Goal: Download file/media

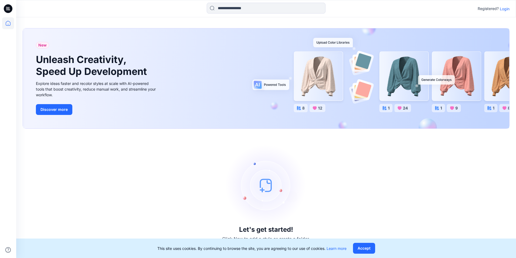
click at [502, 9] on p "Login" at bounding box center [505, 9] width 10 height 6
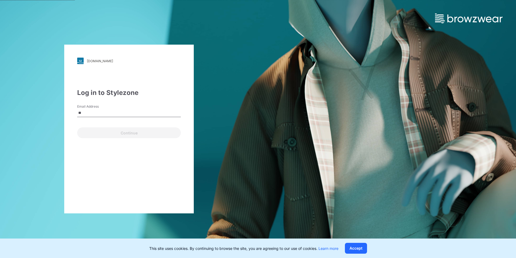
type input "**********"
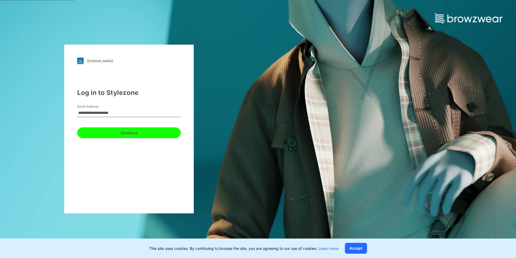
click at [111, 135] on button "Continue" at bounding box center [129, 132] width 104 height 11
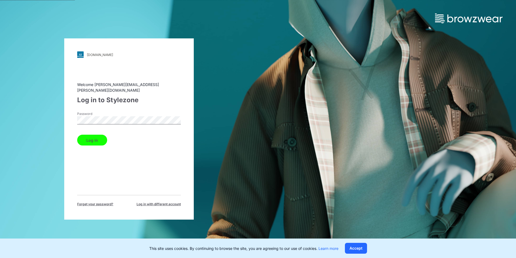
click at [77, 134] on button "Log in" at bounding box center [92, 139] width 30 height 11
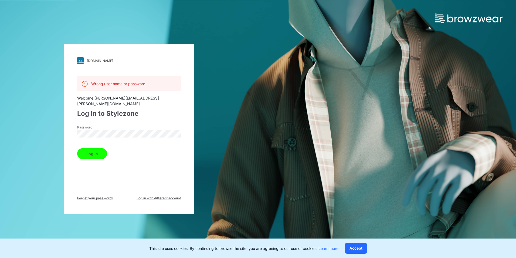
click at [124, 125] on div "Password" at bounding box center [129, 133] width 104 height 16
click at [123, 126] on div "Password" at bounding box center [129, 133] width 104 height 16
click at [77, 148] on button "Log in" at bounding box center [92, 153] width 30 height 11
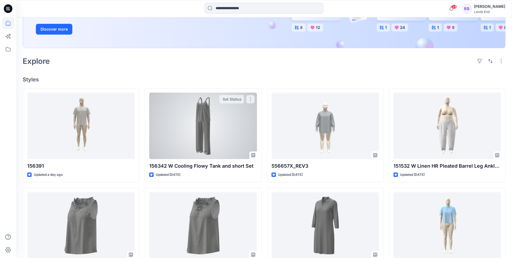
scroll to position [108, 0]
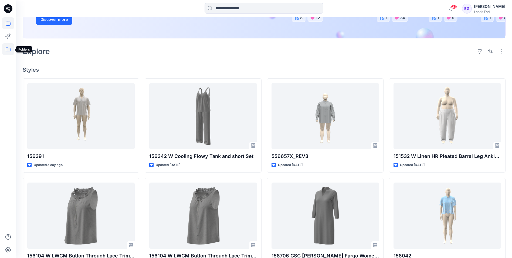
click at [6, 47] on icon at bounding box center [8, 49] width 5 height 4
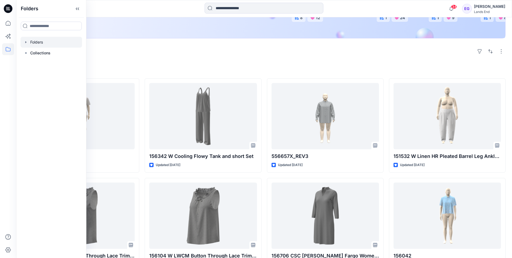
click at [49, 45] on div at bounding box center [52, 42] width 62 height 11
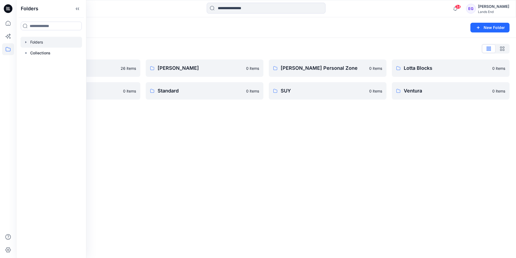
click at [195, 46] on div "Folders List" at bounding box center [266, 48] width 487 height 9
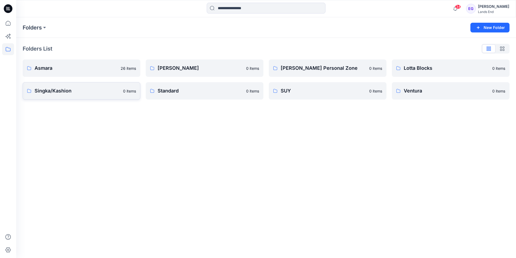
click at [77, 93] on p "Singka/Kashion" at bounding box center [77, 91] width 85 height 8
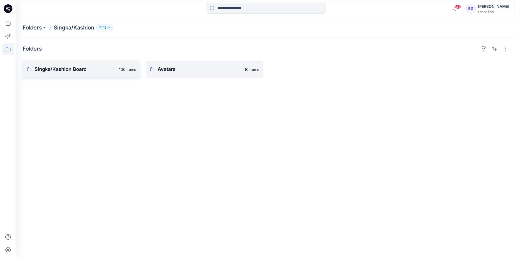
click at [95, 74] on link "Singka/Kashion Board 100 items" at bounding box center [82, 68] width 118 height 17
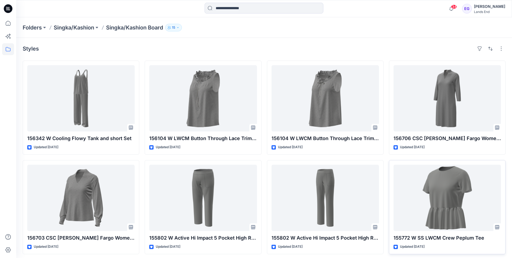
scroll to position [27, 0]
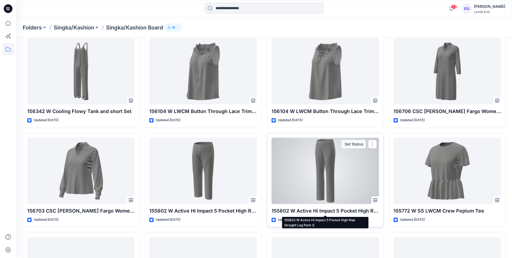
click at [324, 212] on p "155802 W Active Hi Impact 5 Pocket High Rise Straight Leg Pant-S" at bounding box center [325, 211] width 107 height 8
click at [332, 172] on div at bounding box center [325, 170] width 107 height 66
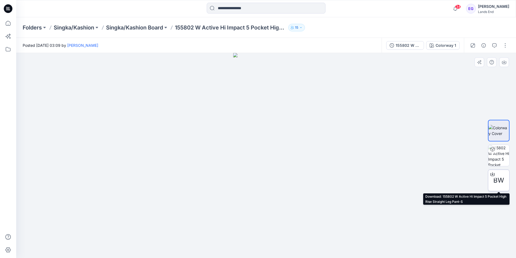
click at [502, 183] on span "BW" at bounding box center [499, 180] width 11 height 10
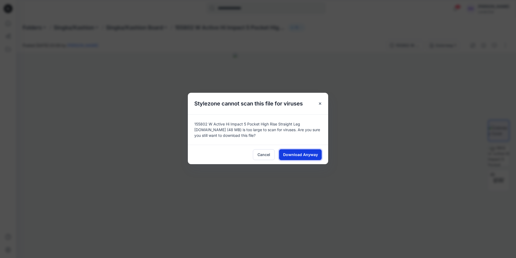
click at [306, 159] on button "Download Anyway" at bounding box center [300, 154] width 43 height 11
